Goal: Task Accomplishment & Management: Complete application form

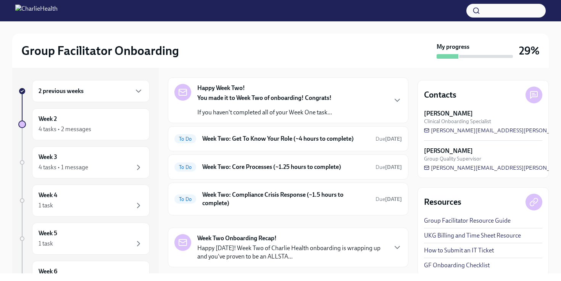
scroll to position [26, 0]
click at [106, 124] on div "Week 2 4 tasks • 2 messages" at bounding box center [91, 124] width 105 height 19
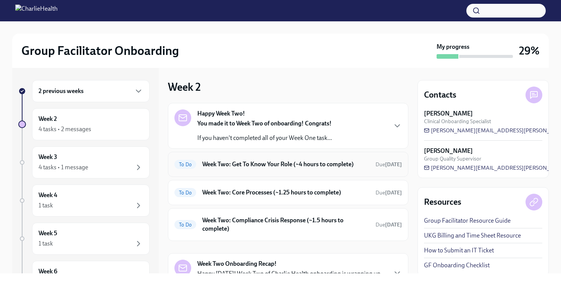
click at [242, 168] on h6 "Week Two: Get To Know Your Role (~4 hours to complete)" at bounding box center [285, 164] width 167 height 8
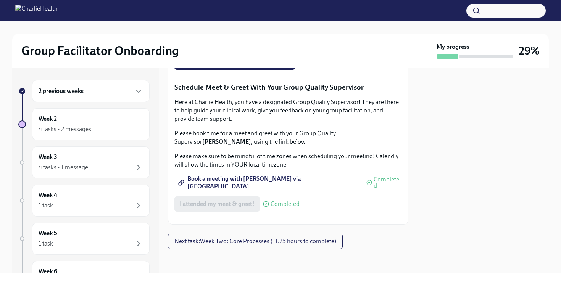
scroll to position [764, 0]
click at [217, 245] on button "Next task : Week Two: Core Processes (~1.25 hours to complete)" at bounding box center [255, 241] width 175 height 15
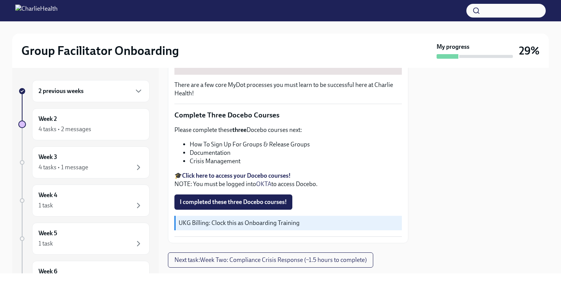
scroll to position [256, 0]
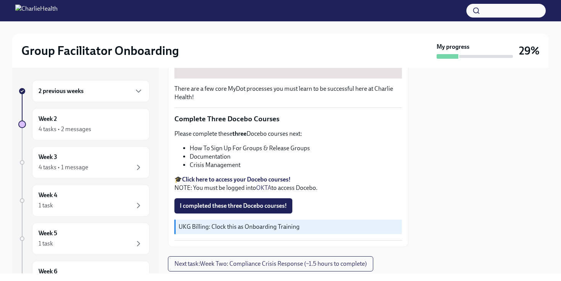
click at [251, 180] on strong "Click here to access your Docebo courses!" at bounding box center [236, 179] width 109 height 7
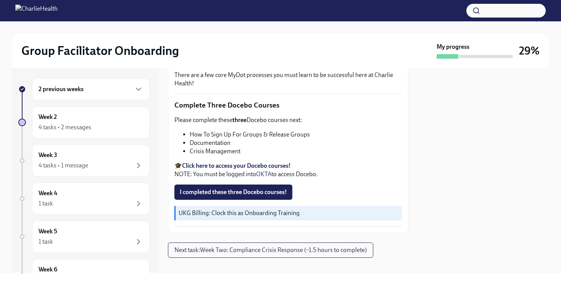
scroll to position [278, 0]
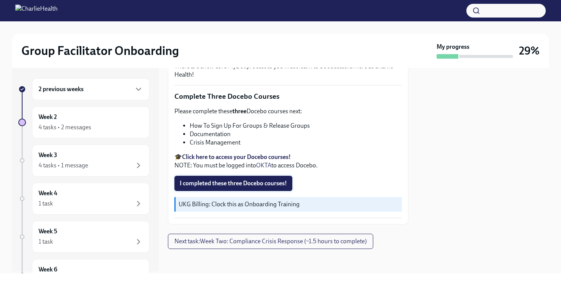
click at [228, 186] on span "I completed these three Docebo courses!" at bounding box center [233, 184] width 107 height 8
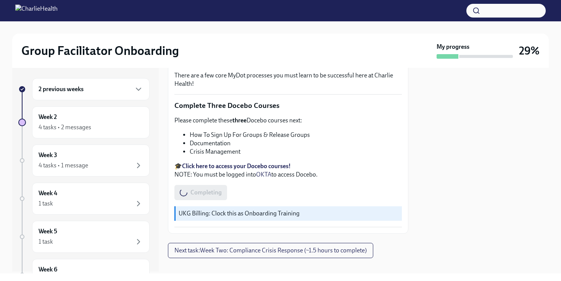
scroll to position [270, 0]
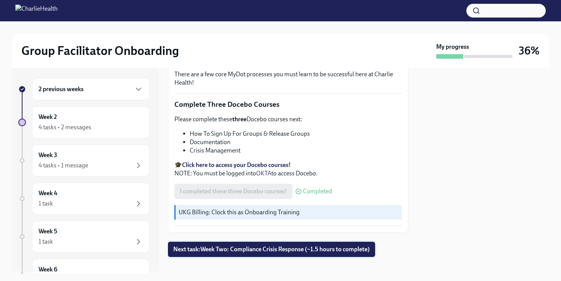
click at [272, 254] on button "Next task : Week Two: Compliance Crisis Response (~1.5 hours to complete)" at bounding box center [271, 249] width 207 height 15
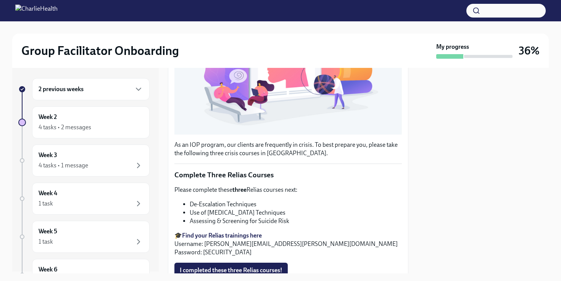
scroll to position [239, 0]
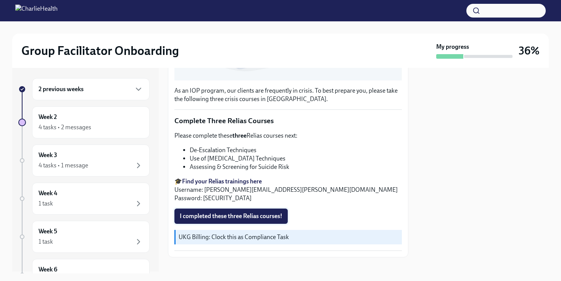
click at [243, 213] on span "I completed these three Relias courses!" at bounding box center [231, 216] width 103 height 8
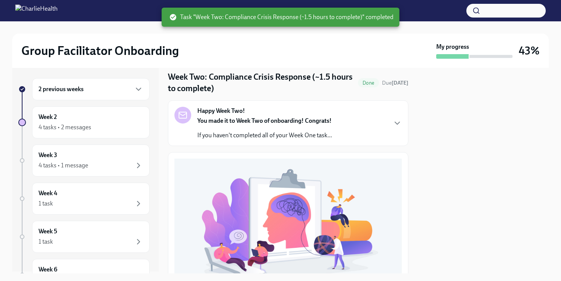
scroll to position [0, 0]
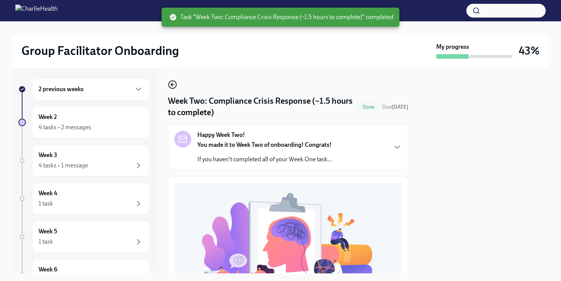
click at [173, 85] on icon "button" at bounding box center [172, 85] width 3 height 0
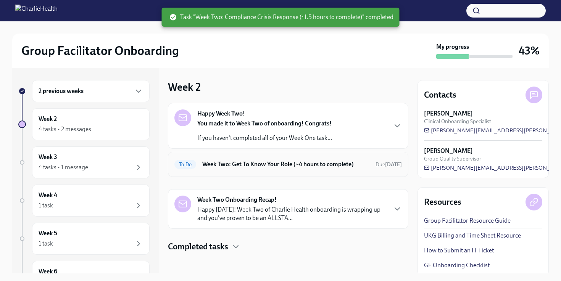
scroll to position [3, 0]
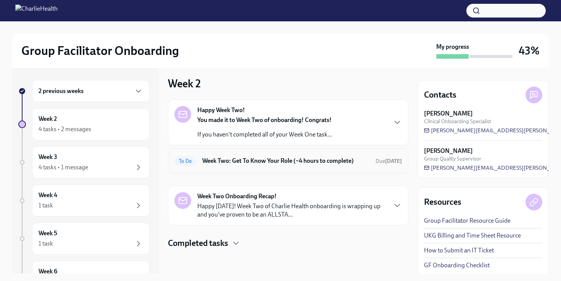
click at [285, 164] on h6 "Week Two: Get To Know Your Role (~4 hours to complete)" at bounding box center [285, 161] width 167 height 8
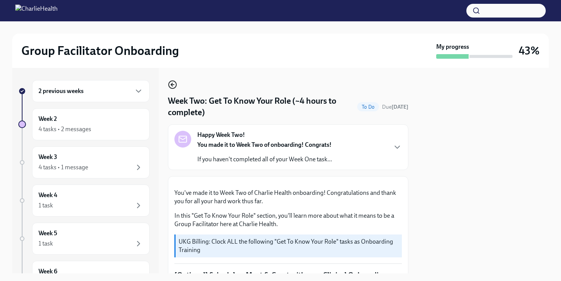
click at [171, 84] on icon "button" at bounding box center [172, 84] width 2 height 3
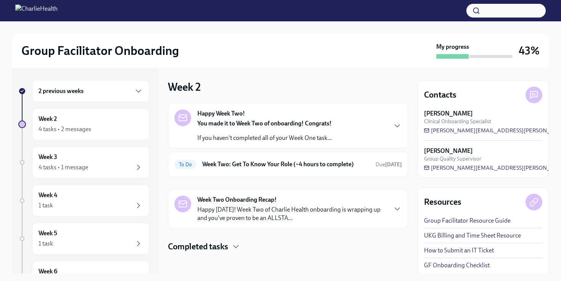
scroll to position [3, 0]
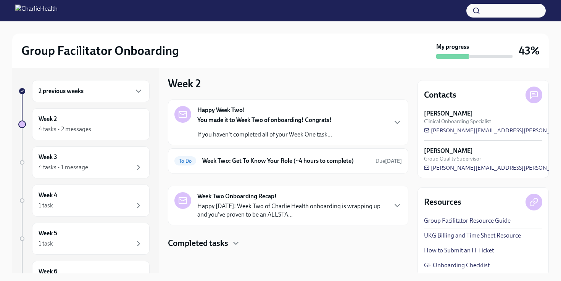
click at [211, 248] on h4 "Completed tasks" at bounding box center [198, 243] width 60 height 11
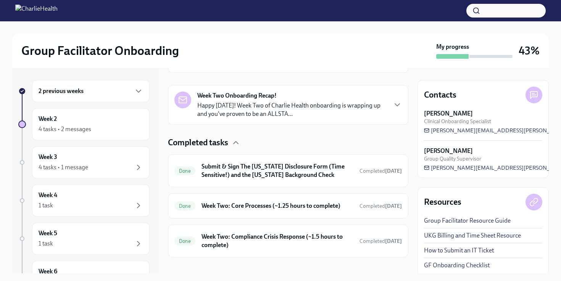
scroll to position [113, 0]
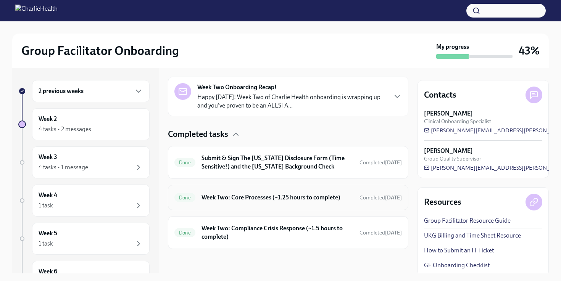
click at [257, 200] on h6 "Week Two: Core Processes (~1.25 hours to complete)" at bounding box center [277, 197] width 152 height 8
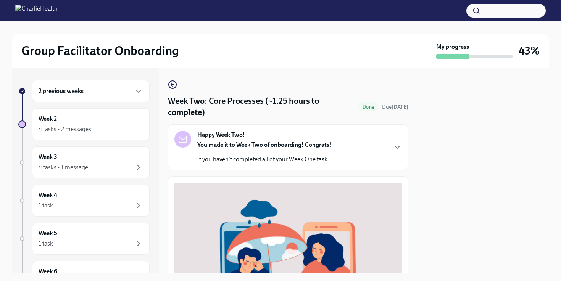
click at [174, 87] on icon "button" at bounding box center [172, 84] width 9 height 9
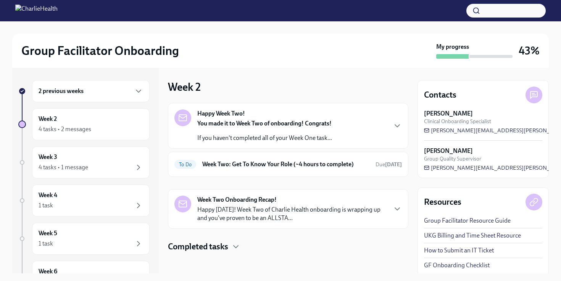
scroll to position [3, 0]
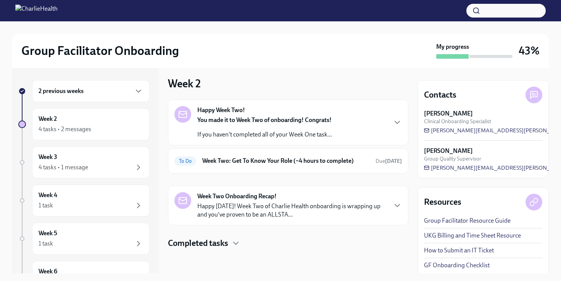
click at [217, 241] on h4 "Completed tasks" at bounding box center [198, 243] width 60 height 11
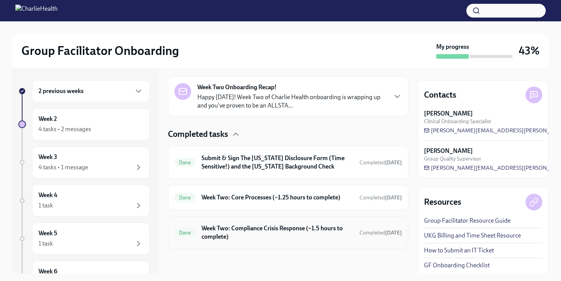
click at [238, 232] on h6 "Week Two: Compliance Crisis Response (~1.5 hours to complete)" at bounding box center [277, 232] width 152 height 17
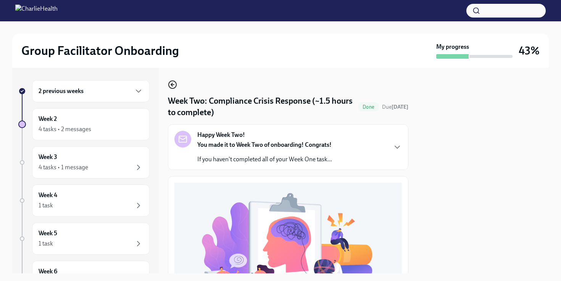
click at [172, 84] on icon "button" at bounding box center [172, 84] width 9 height 9
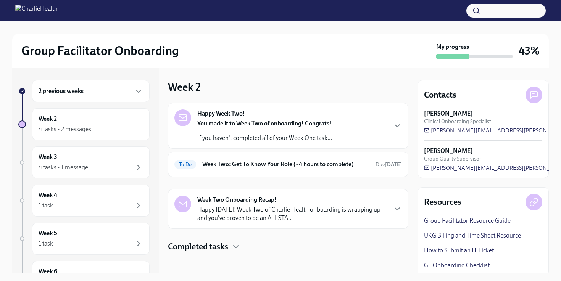
scroll to position [3, 0]
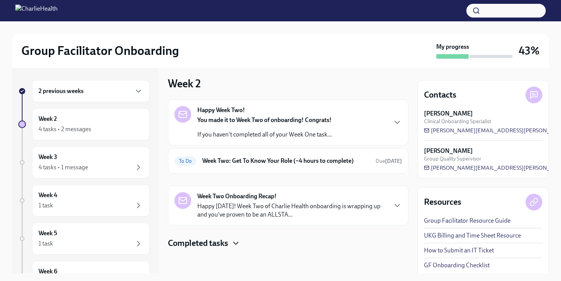
click at [236, 242] on icon "button" at bounding box center [235, 243] width 9 height 9
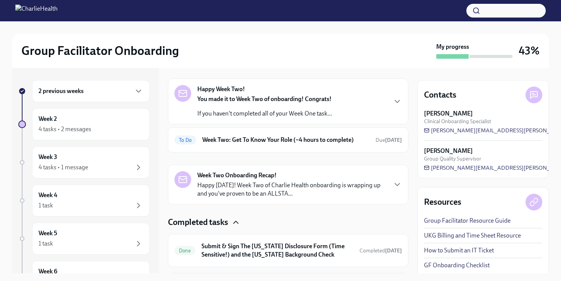
scroll to position [113, 0]
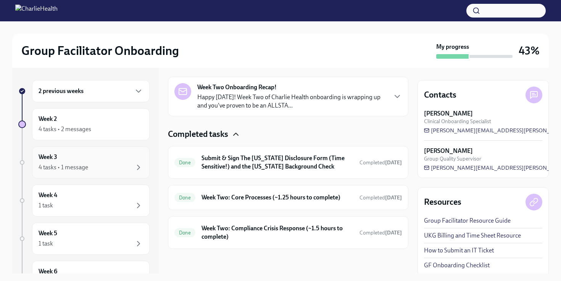
click at [113, 162] on div "Week 3 4 tasks • 1 message" at bounding box center [91, 162] width 105 height 19
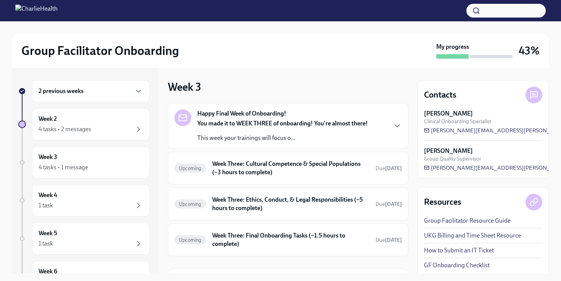
click at [299, 130] on div "You made it to WEEK THREE of onboarding! You're almost there! This week your tr…" at bounding box center [282, 130] width 171 height 23
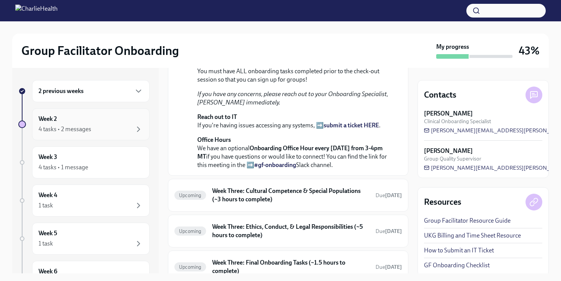
click at [94, 126] on div "4 tasks • 2 messages" at bounding box center [91, 129] width 105 height 9
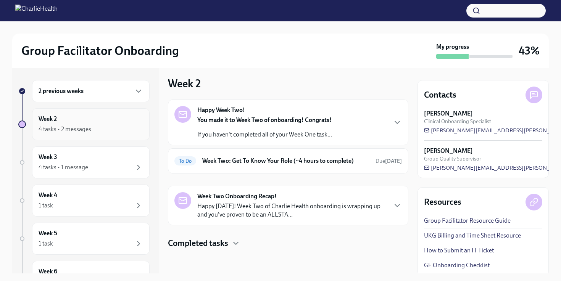
scroll to position [3, 0]
click at [88, 164] on div "4 tasks • 1 message" at bounding box center [91, 167] width 105 height 9
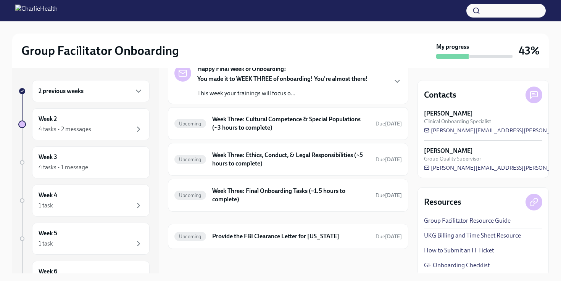
click at [264, 91] on p "This week your trainings will focus o..." at bounding box center [282, 93] width 171 height 8
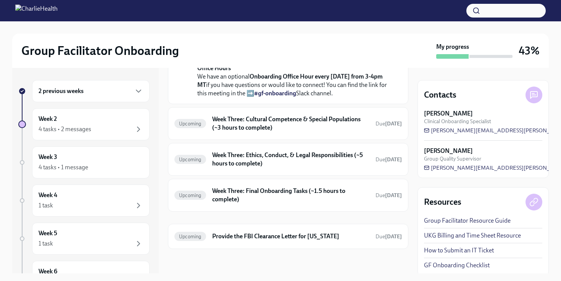
scroll to position [257, 0]
click at [267, 132] on h6 "Week Three: Cultural Competence & Special Populations (~3 hours to complete)" at bounding box center [290, 123] width 157 height 17
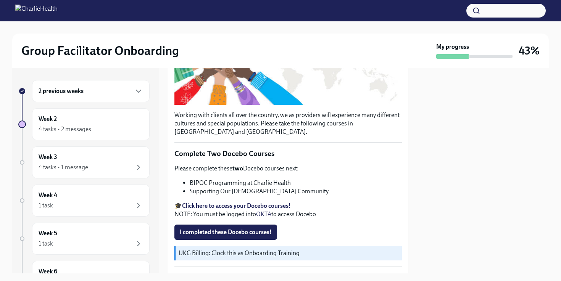
scroll to position [181, 0]
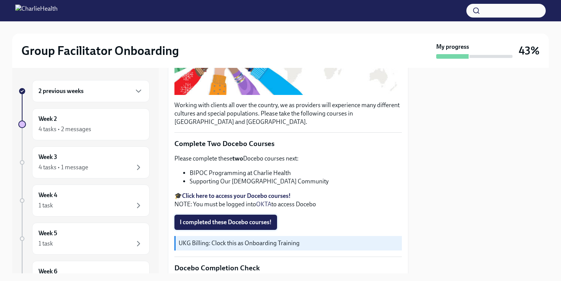
click at [243, 225] on span "I completed these Docebo courses!" at bounding box center [226, 223] width 92 height 8
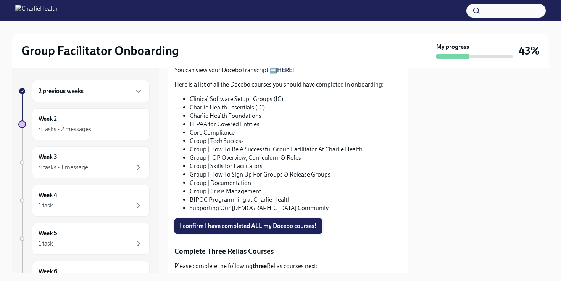
click at [299, 224] on span "I confirm I have completed ALL my Docebo courses!" at bounding box center [248, 226] width 137 height 8
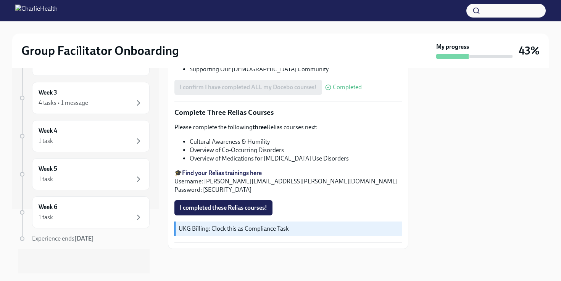
scroll to position [0, 0]
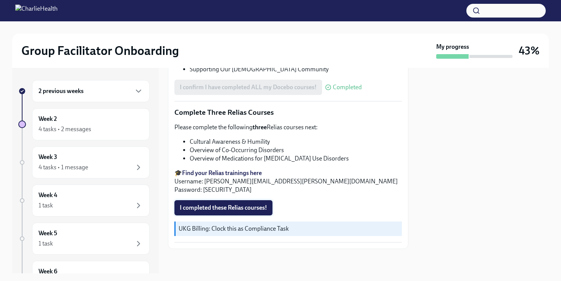
click at [242, 209] on span "I completed these Relias courses!" at bounding box center [223, 208] width 87 height 8
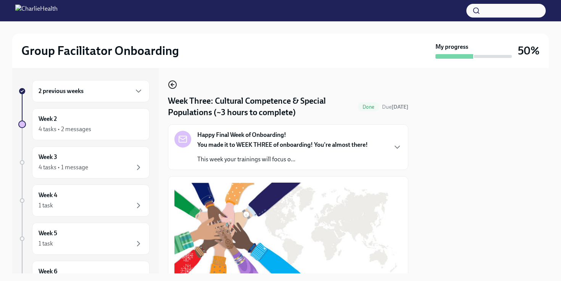
click at [176, 84] on icon "button" at bounding box center [172, 84] width 9 height 9
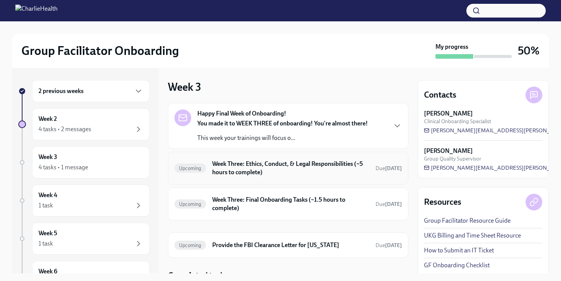
scroll to position [32, 0]
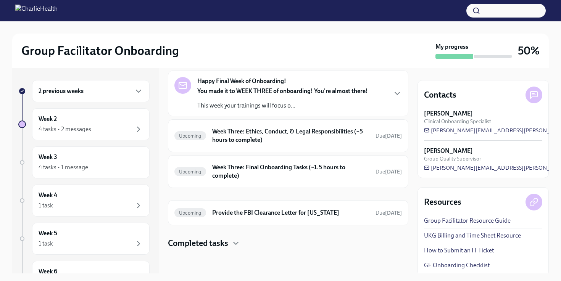
click at [214, 245] on h4 "Completed tasks" at bounding box center [198, 243] width 60 height 11
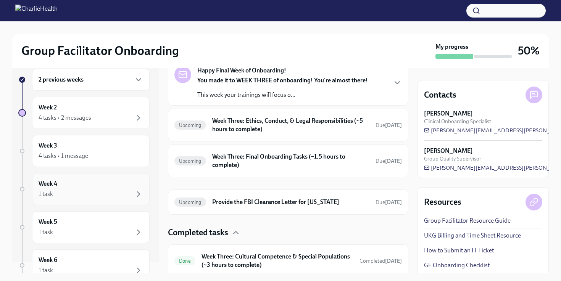
scroll to position [16, 0]
